Goal: Task Accomplishment & Management: Manage account settings

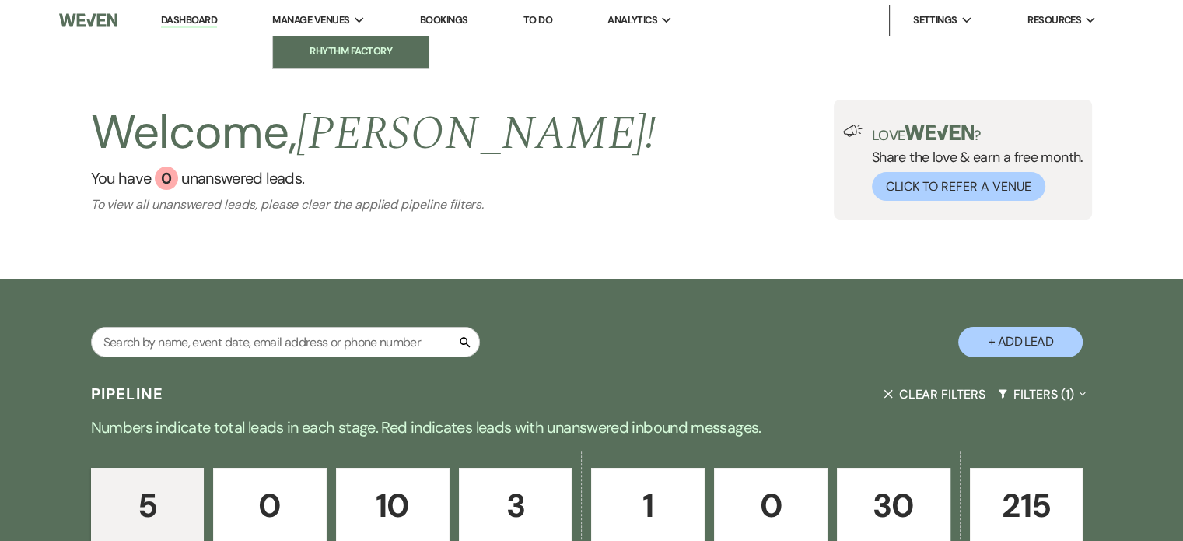
click at [361, 43] on link "Rhythm Factory" at bounding box center [351, 51] width 156 height 31
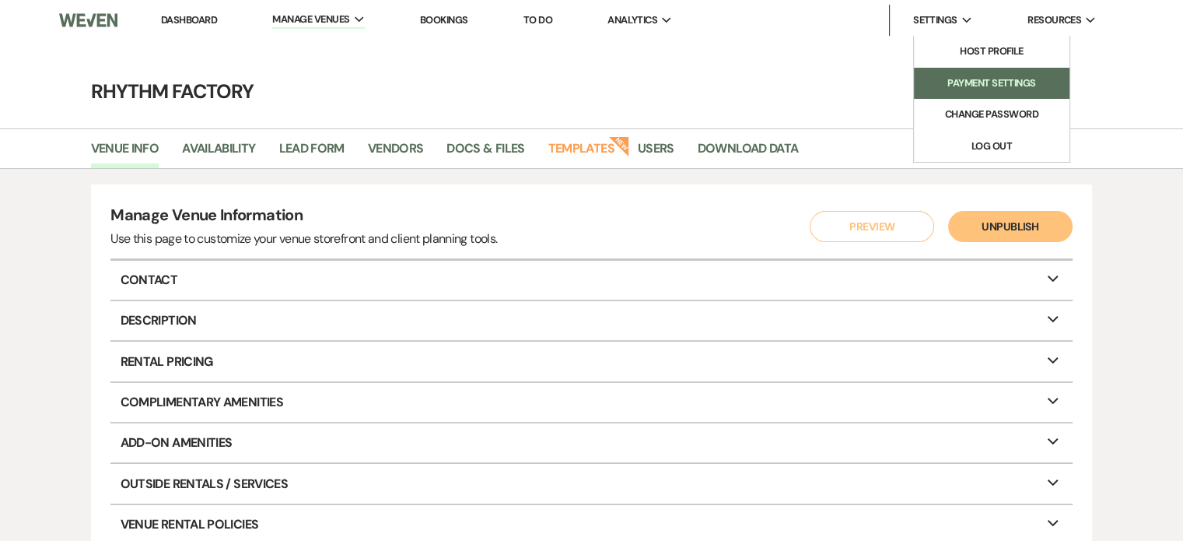
click at [982, 80] on li "Payment Settings" at bounding box center [992, 83] width 140 height 16
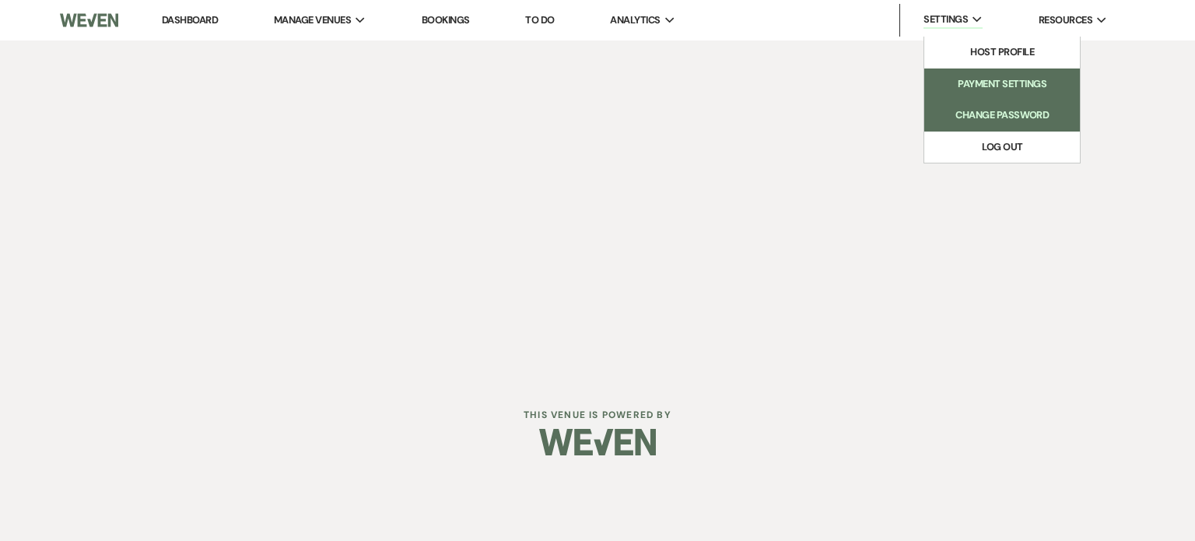
select select "789"
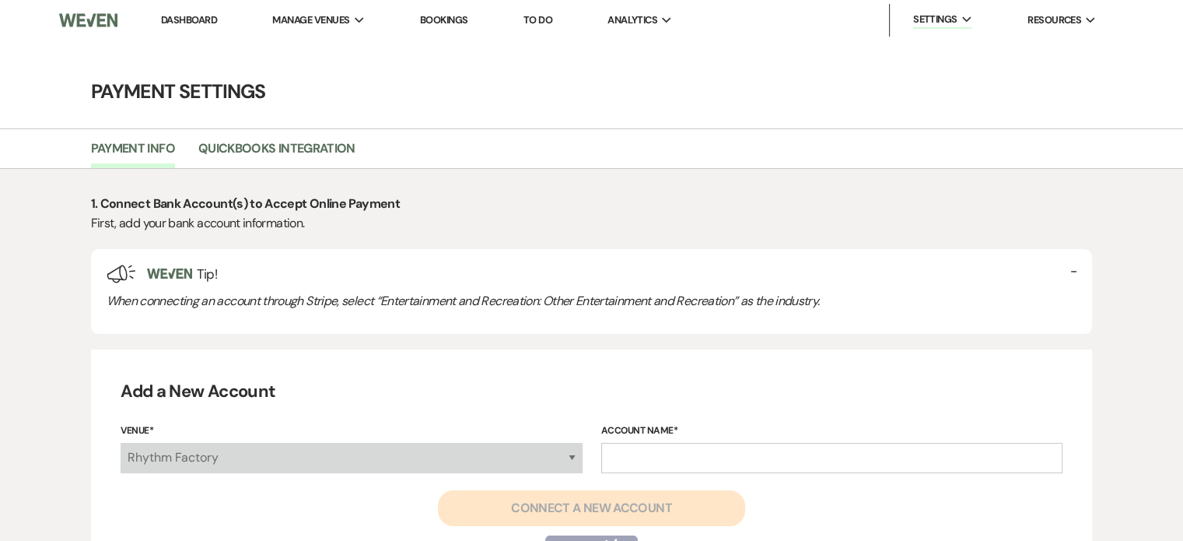
select select "false"
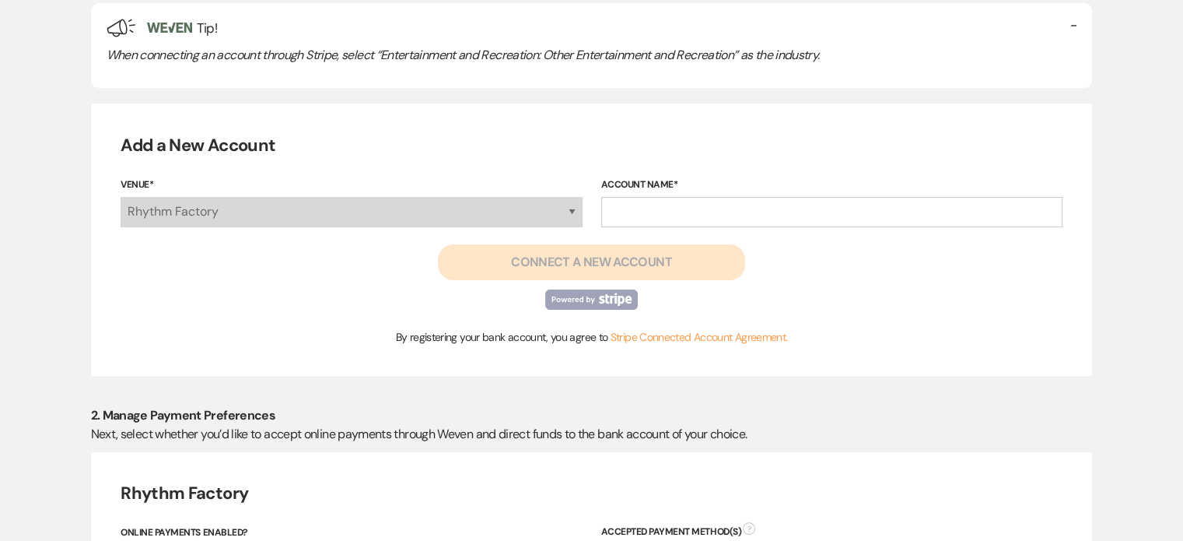
scroll to position [250, 0]
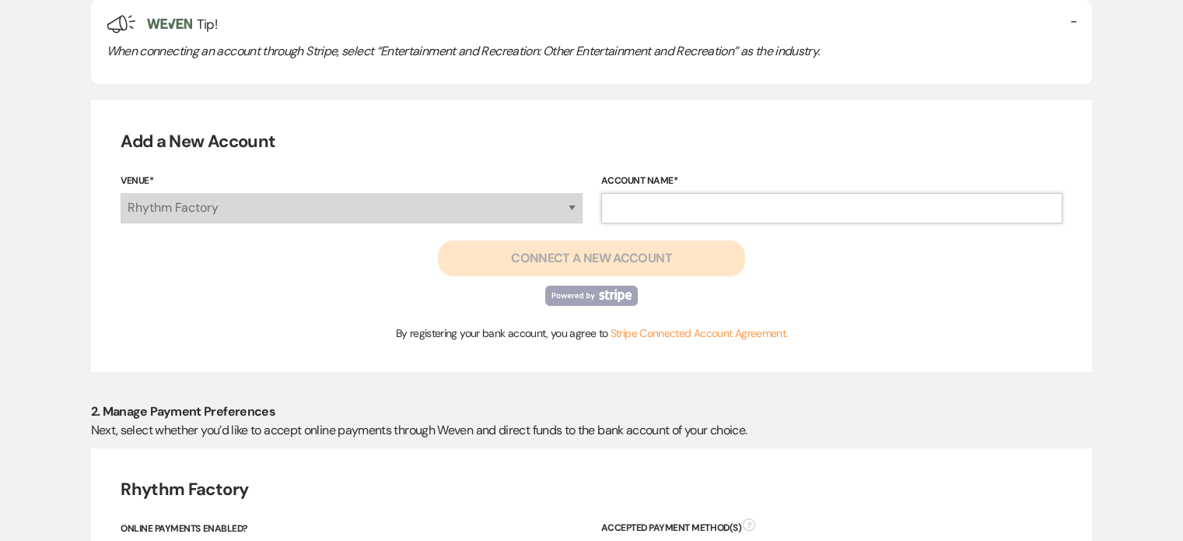
click at [654, 214] on input "Account Name*" at bounding box center [831, 208] width 461 height 30
click at [510, 156] on div "Add a New Account Venue* Rhythm Factory Account Name* Connect a New Account By …" at bounding box center [592, 236] width 1002 height 272
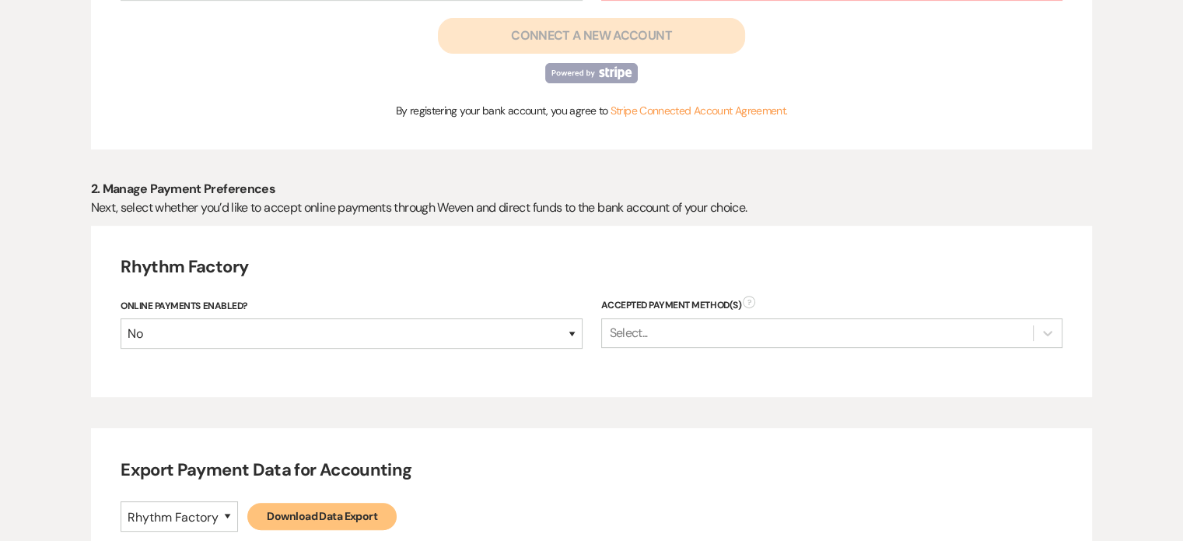
scroll to position [561, 0]
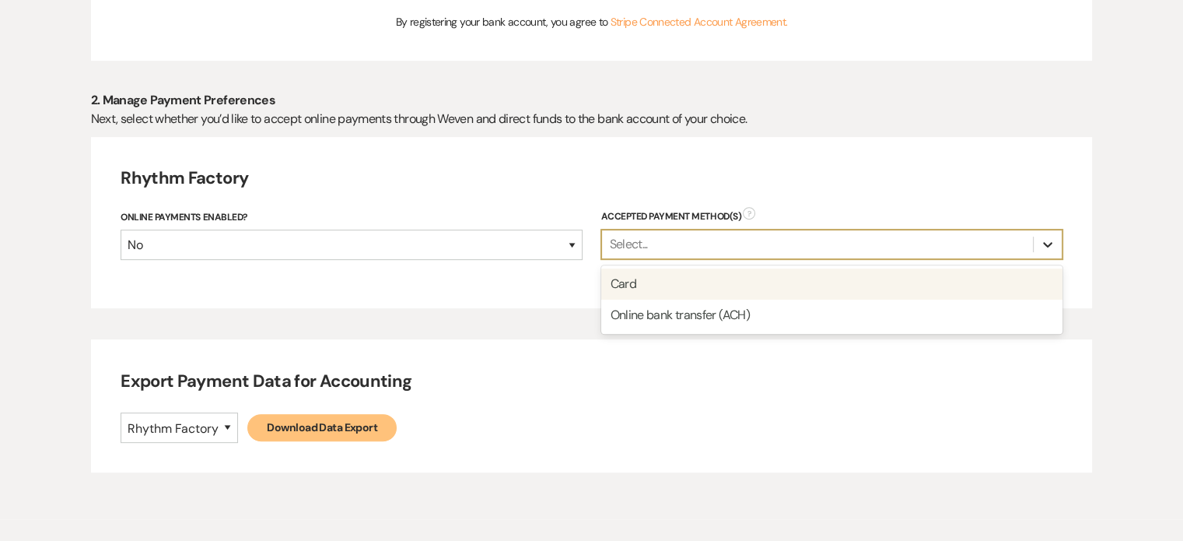
click at [1051, 247] on icon at bounding box center [1048, 245] width 16 height 16
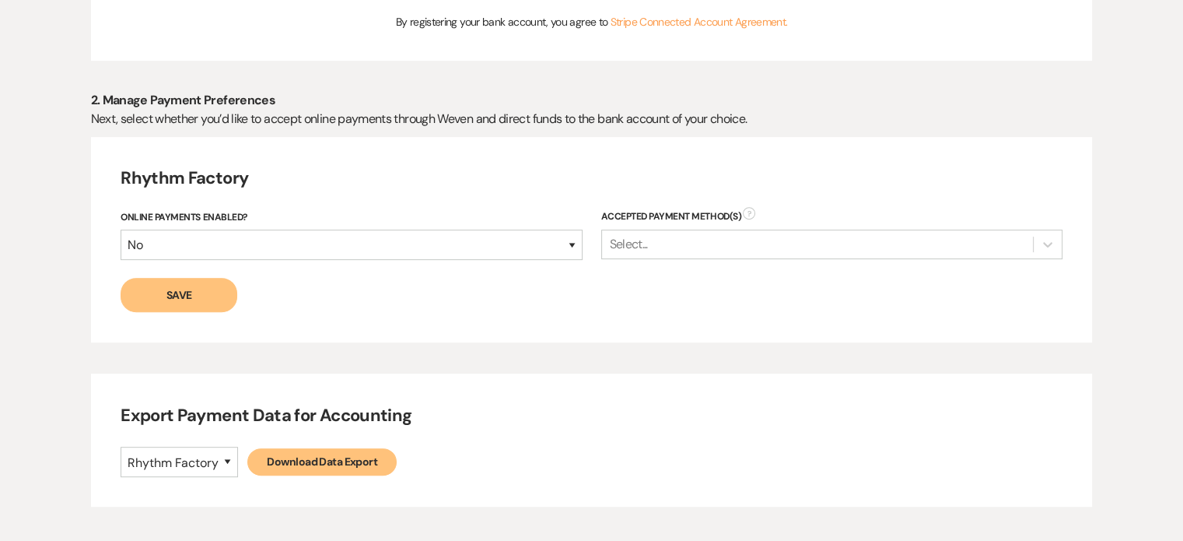
click at [1053, 173] on h4 "Rhythm Factory" at bounding box center [592, 178] width 942 height 24
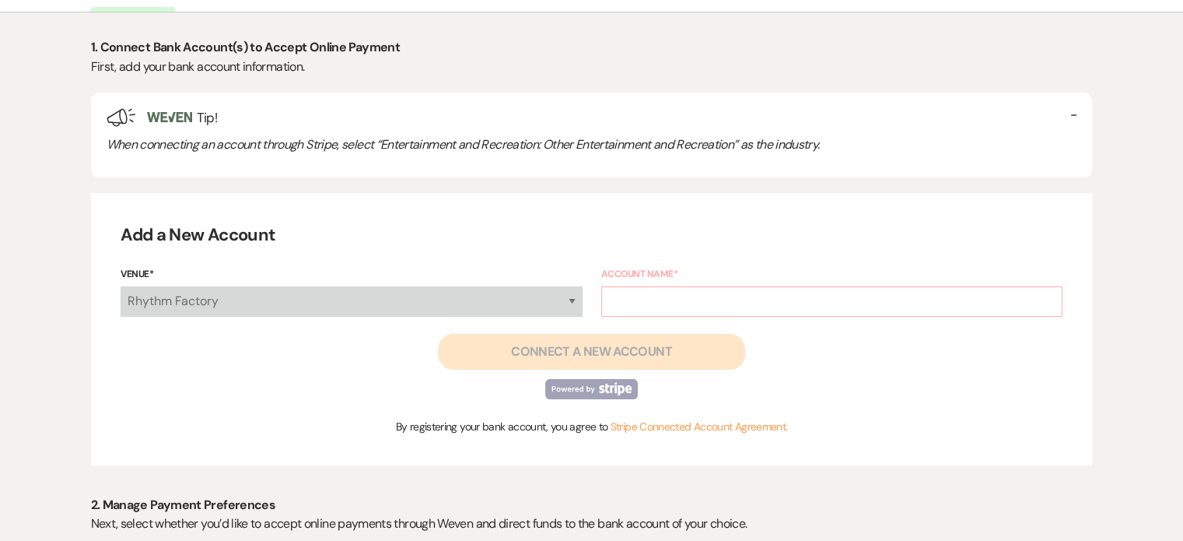
scroll to position [0, 0]
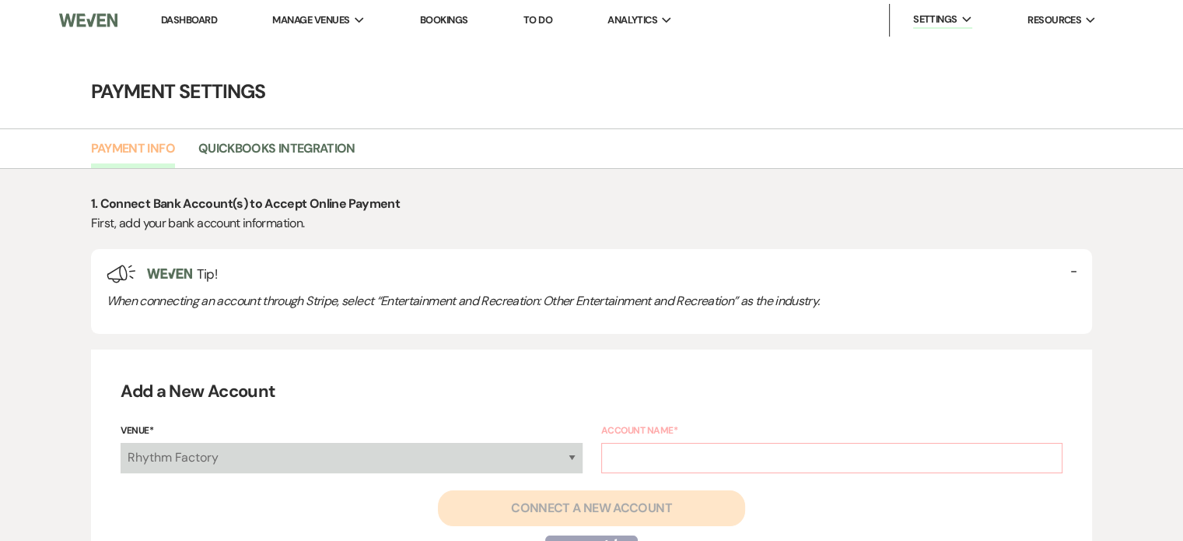
click at [152, 152] on link "Payment Info" at bounding box center [133, 153] width 84 height 30
click at [199, 20] on link "Dashboard" at bounding box center [189, 19] width 56 height 13
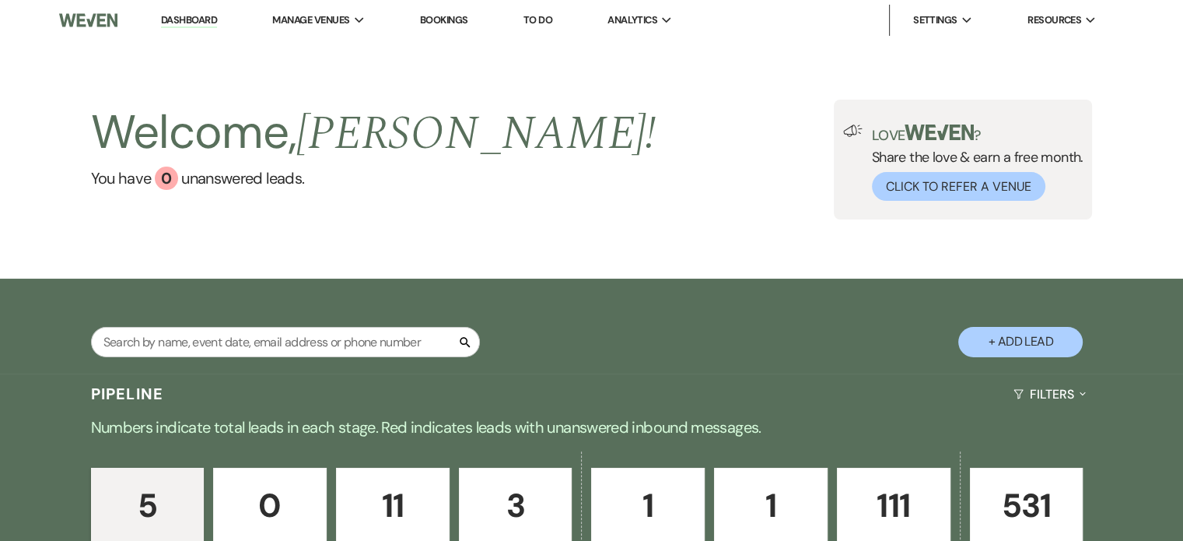
scroll to position [311, 0]
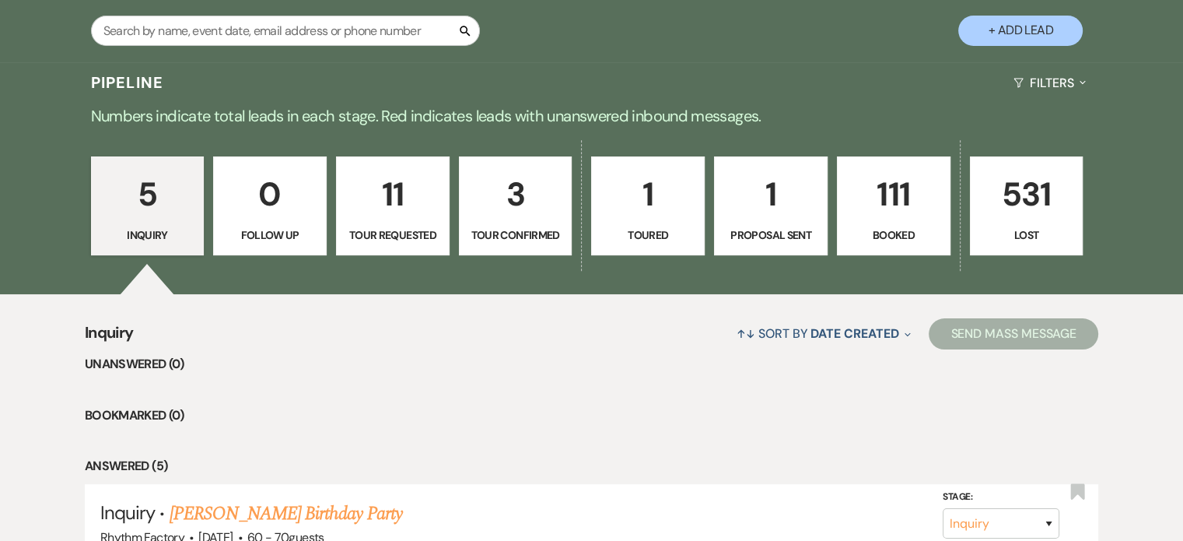
click at [906, 192] on p "111" at bounding box center [893, 194] width 93 height 52
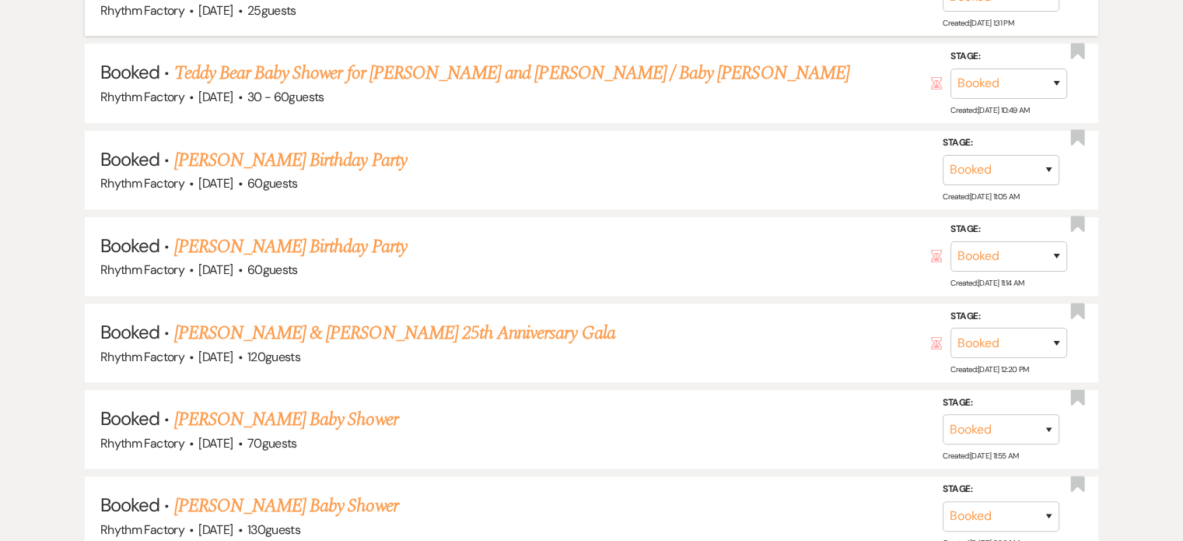
scroll to position [934, 0]
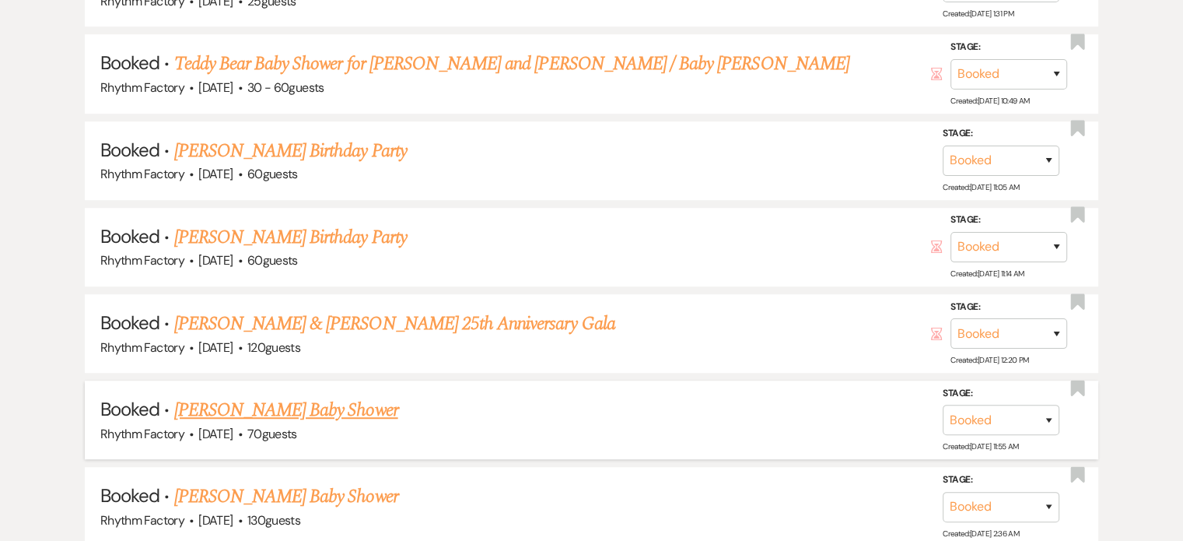
drag, startPoint x: 323, startPoint y: 401, endPoint x: 345, endPoint y: 394, distance: 22.9
click at [324, 401] on link "[PERSON_NAME] Baby Shower" at bounding box center [286, 410] width 224 height 28
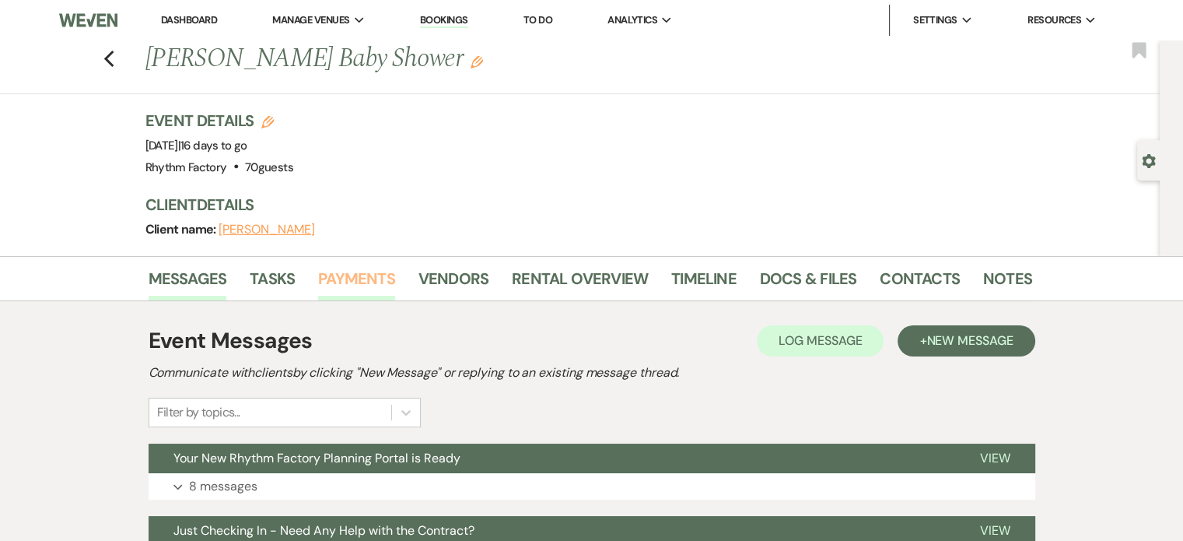
drag, startPoint x: 351, startPoint y: 274, endPoint x: 446, endPoint y: 278, distance: 95.0
click at [352, 273] on link "Payments" at bounding box center [356, 283] width 77 height 34
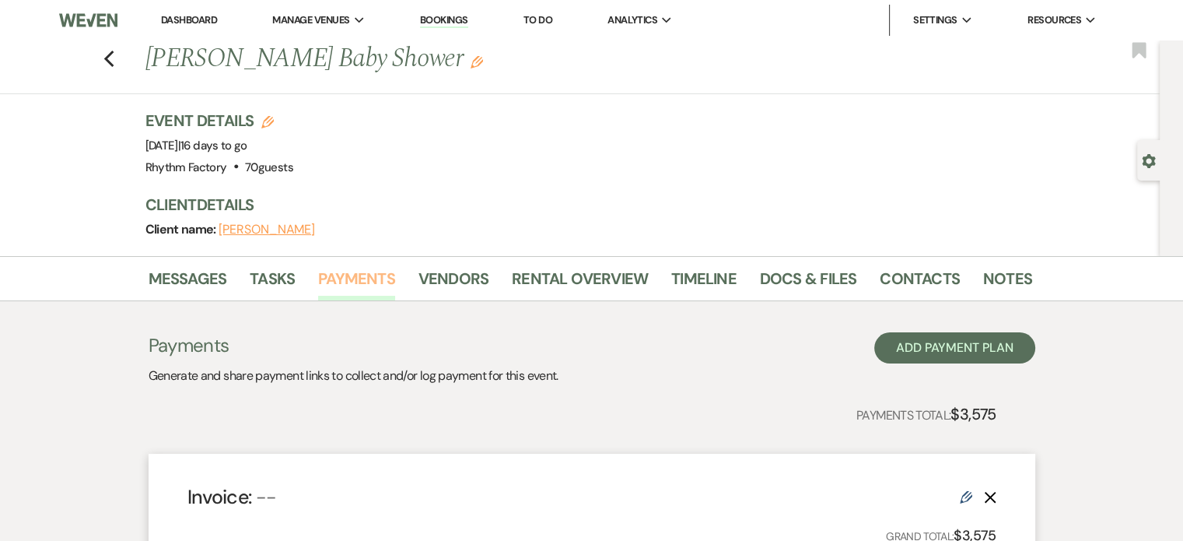
scroll to position [375, 0]
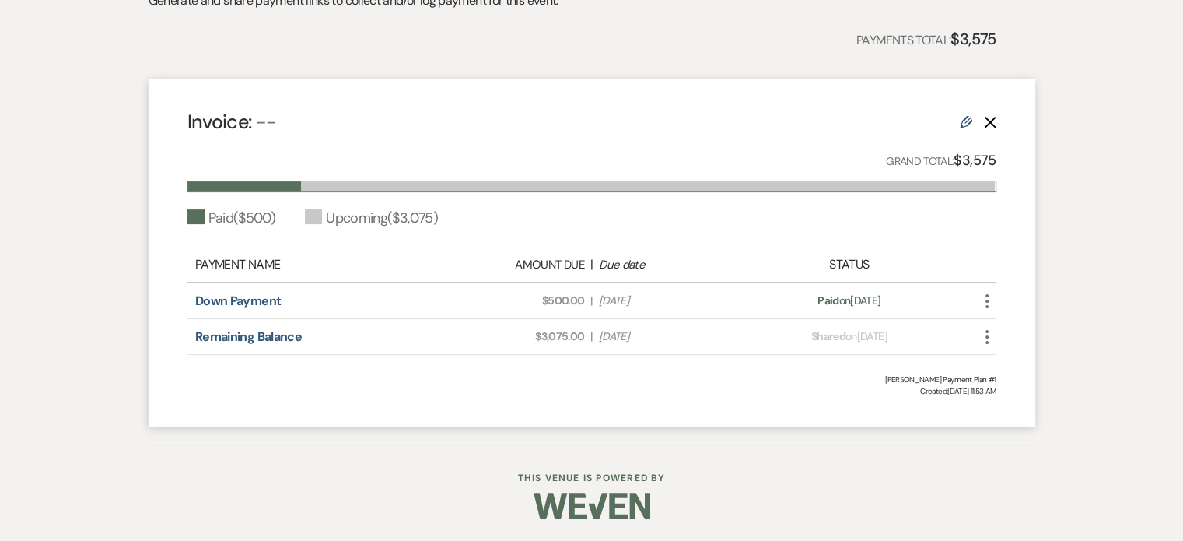
click at [963, 121] on icon "Edit" at bounding box center [966, 122] width 12 height 12
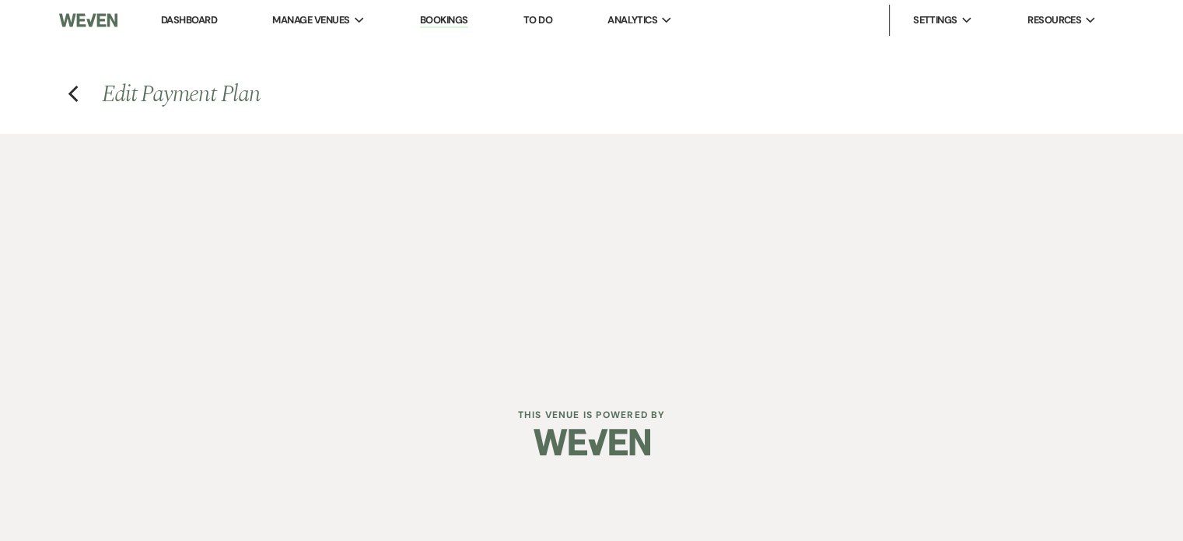
select select "1"
select select "true"
select select "2"
select select "flat"
select select "true"
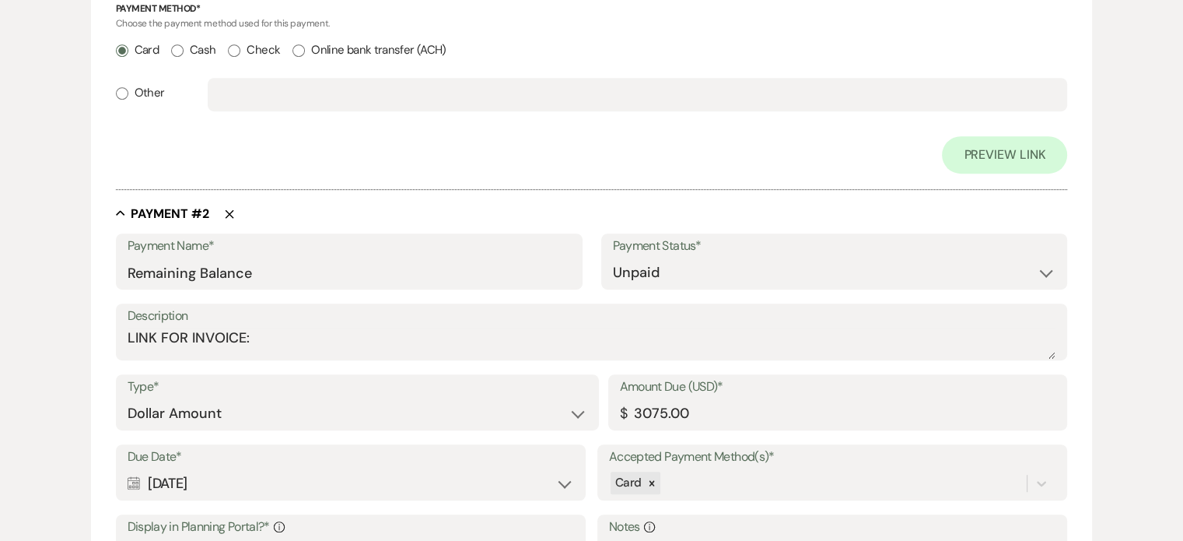
scroll to position [1011, 0]
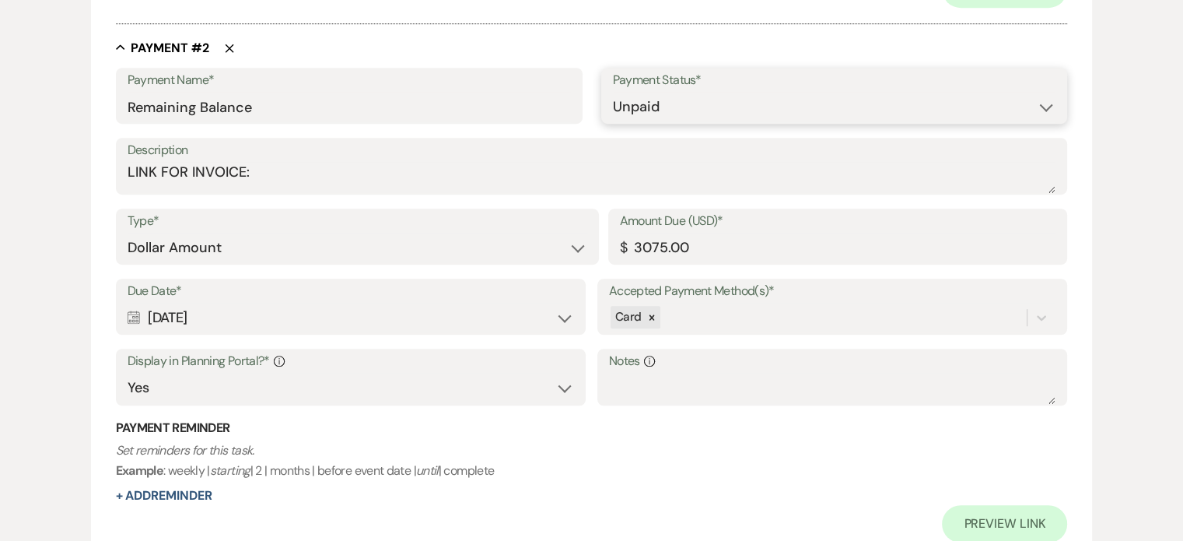
click at [1049, 108] on select "Paid Unpaid" at bounding box center [834, 107] width 443 height 30
select select "1"
click at [613, 92] on select "Paid Unpaid" at bounding box center [834, 107] width 443 height 30
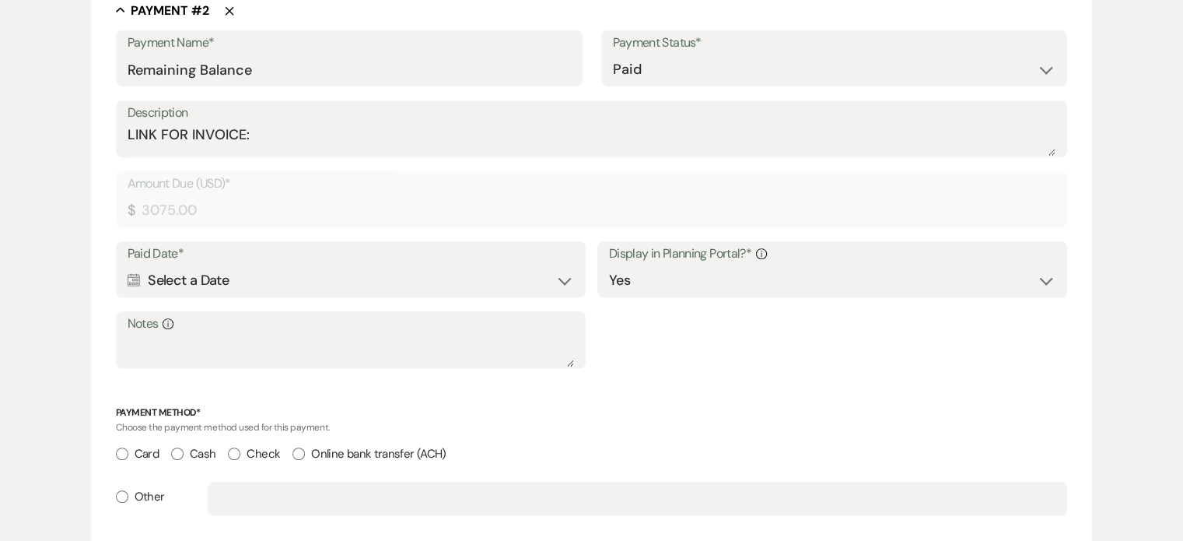
click at [233, 284] on div "Calendar Select a Date Expand" at bounding box center [351, 280] width 447 height 30
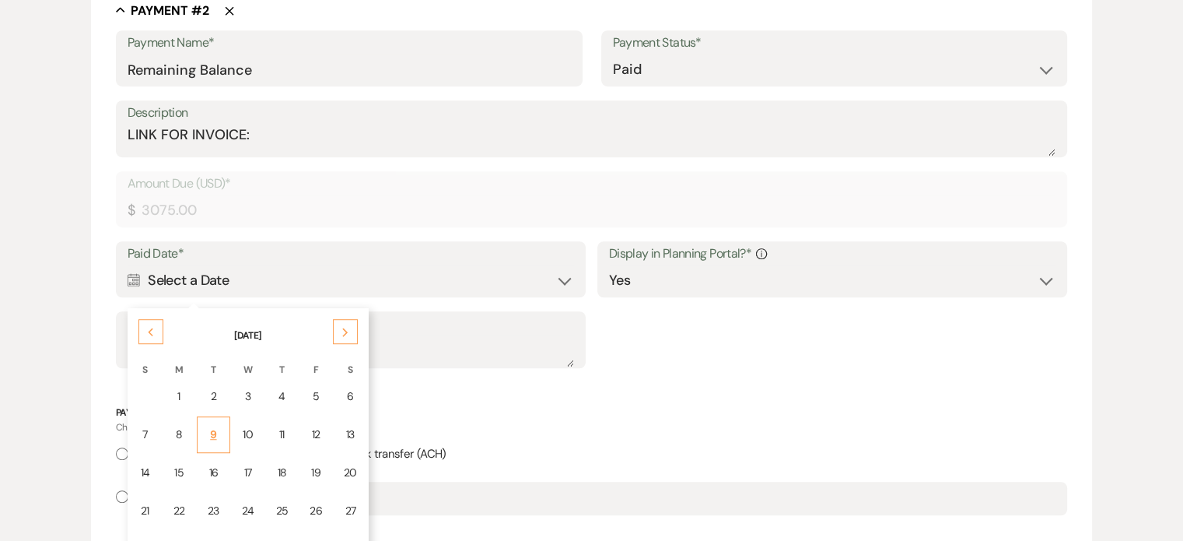
click at [211, 428] on div "9" at bounding box center [213, 434] width 13 height 16
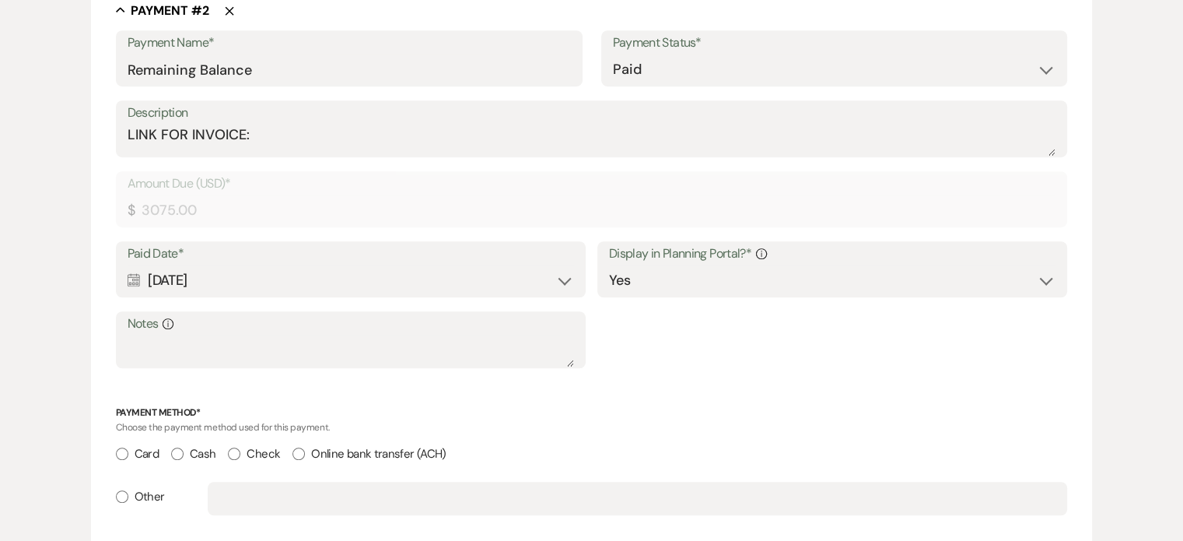
click at [124, 451] on input "Card" at bounding box center [122, 453] width 12 height 12
radio input "true"
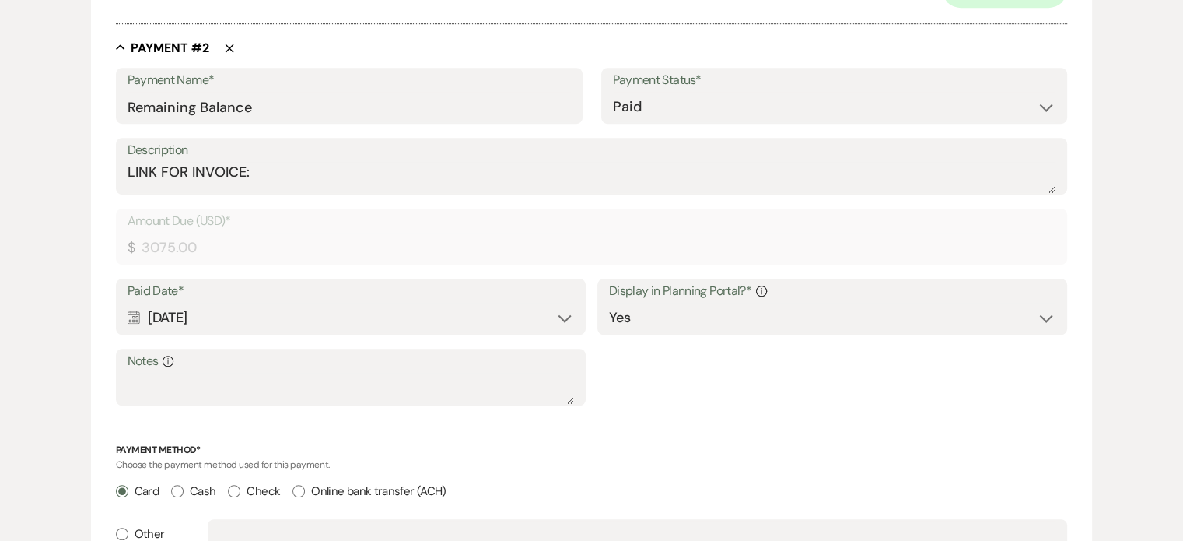
scroll to position [1290, 0]
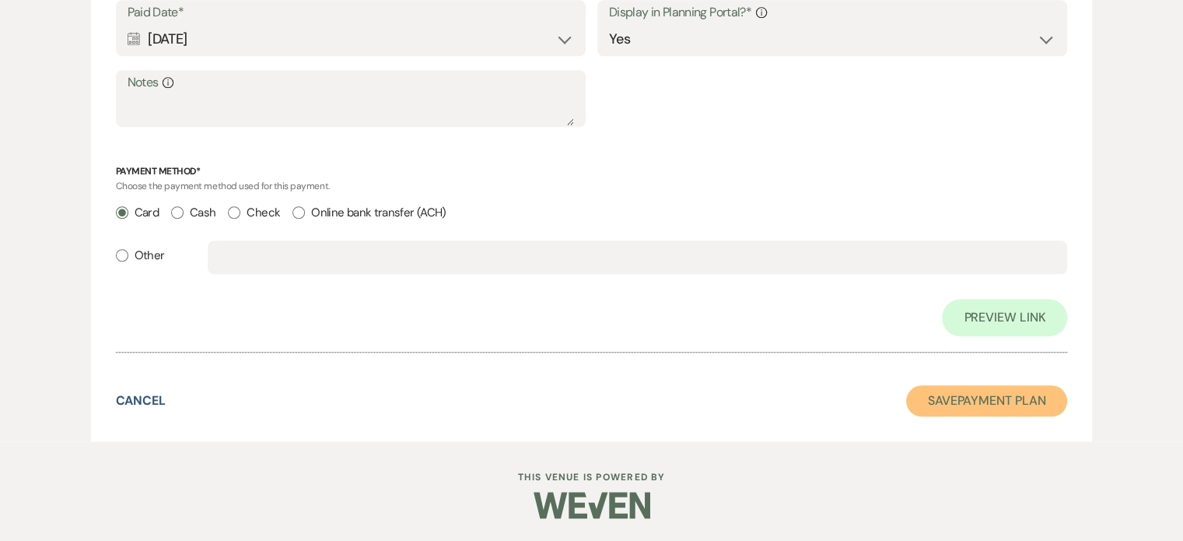
click at [1023, 411] on button "Save Payment Plan" at bounding box center [987, 400] width 162 height 31
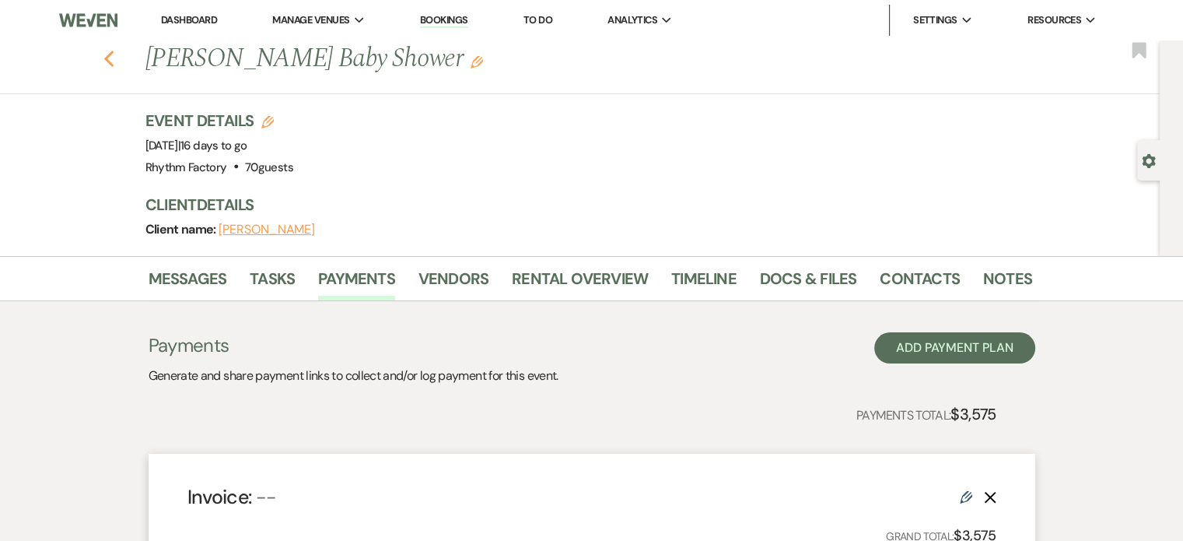
click at [113, 61] on use "button" at bounding box center [108, 59] width 10 height 17
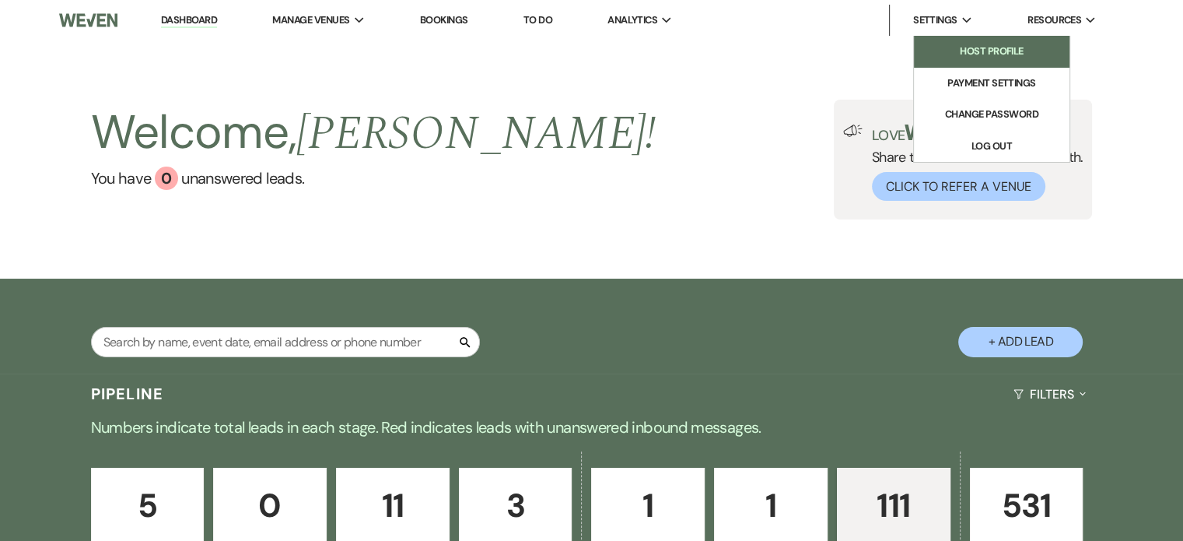
click at [982, 47] on li "Host Profile" at bounding box center [992, 52] width 140 height 16
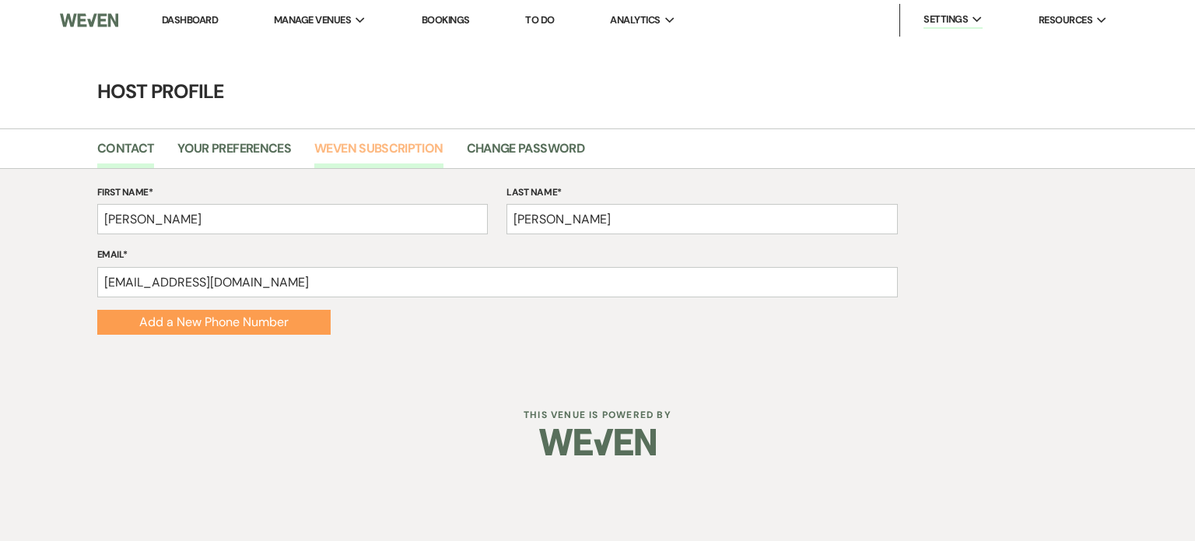
click at [363, 149] on link "Weven Subscription" at bounding box center [378, 153] width 128 height 30
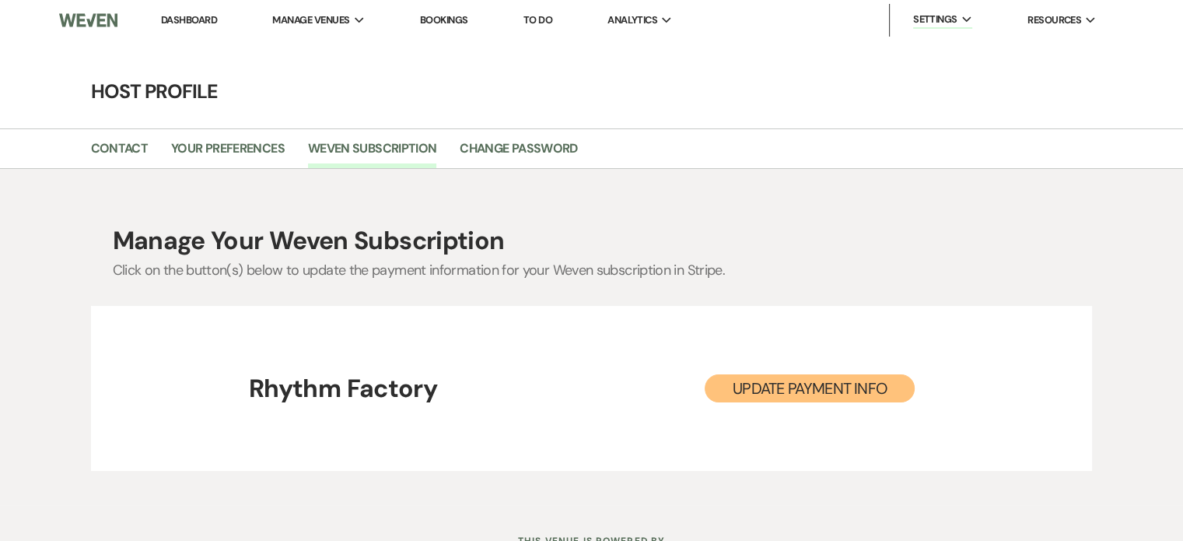
click at [815, 390] on button "Update Payment Info" at bounding box center [810, 388] width 210 height 28
click at [196, 19] on link "Dashboard" at bounding box center [189, 19] width 56 height 13
